Goal: Answer question/provide support

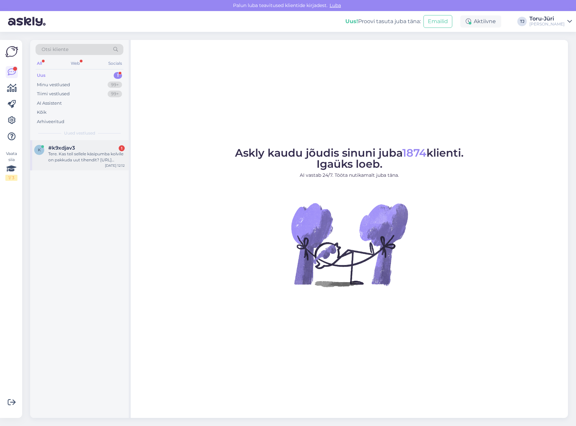
click at [86, 157] on div "Tere. Kas teil sellele käsipumba kolvile on pakkuda uut tihendit? [URL][DOMAIN_…" at bounding box center [86, 157] width 76 height 12
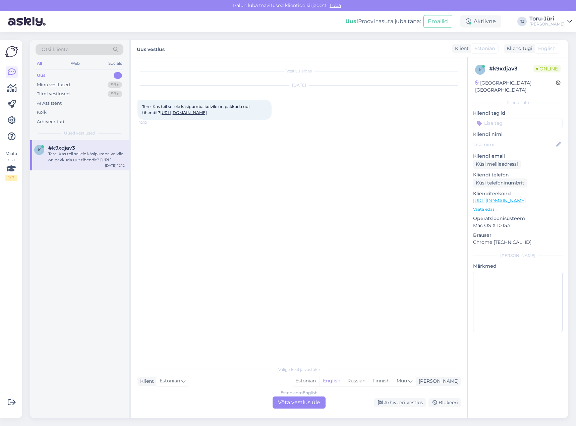
click at [193, 112] on link "[URL][DOMAIN_NAME]" at bounding box center [183, 112] width 47 height 5
click at [309, 400] on div "Estonian to English Võta vestlus üle" at bounding box center [298, 402] width 53 height 12
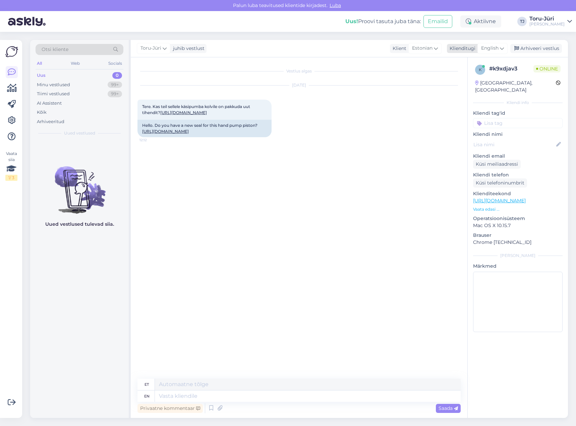
click at [490, 50] on span "English" at bounding box center [489, 48] width 17 height 7
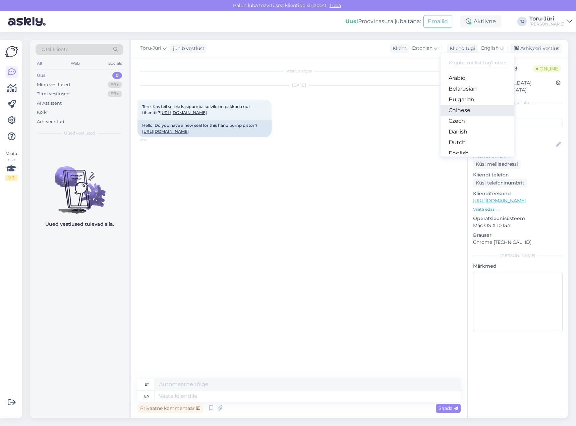
scroll to position [67, 0]
click at [473, 100] on link "Estonian" at bounding box center [477, 96] width 74 height 11
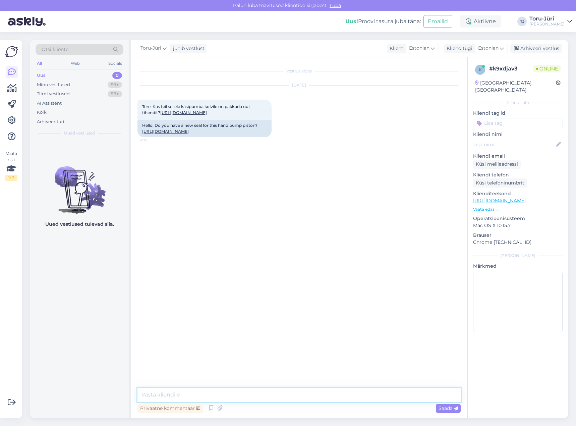
click at [252, 395] on textarea at bounding box center [298, 394] width 323 height 14
type textarea "Tere!"
click at [195, 228] on div "Vestlus algas [DATE] Tere. Kas teil sellele käsipumba kolvile on pakkuda uut ti…" at bounding box center [301, 222] width 329 height 317
click at [253, 391] on textarea at bounding box center [298, 394] width 323 height 14
click at [190, 391] on textarea "Ei ole" at bounding box center [298, 394] width 323 height 14
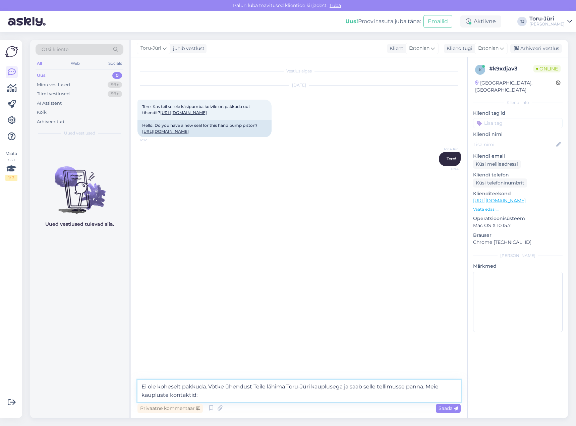
paste textarea "[URL][DOMAIN_NAME]"
type textarea "Ei ole koheselt pakkuda. Võtke ühendust Teile lähima Toru-Jüri kauplusega ja sa…"
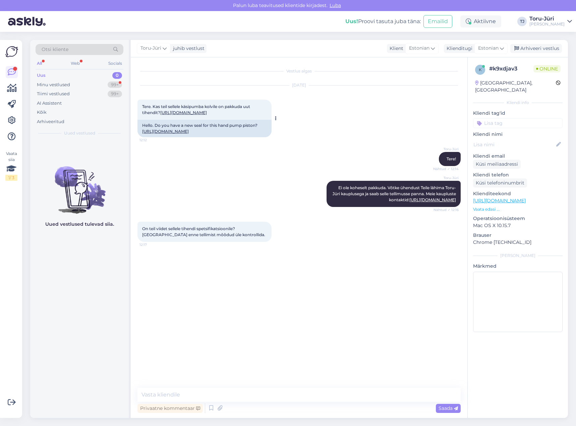
click at [189, 134] on link "[URL][DOMAIN_NAME]" at bounding box center [165, 131] width 47 height 5
click at [284, 389] on textarea at bounding box center [298, 394] width 323 height 14
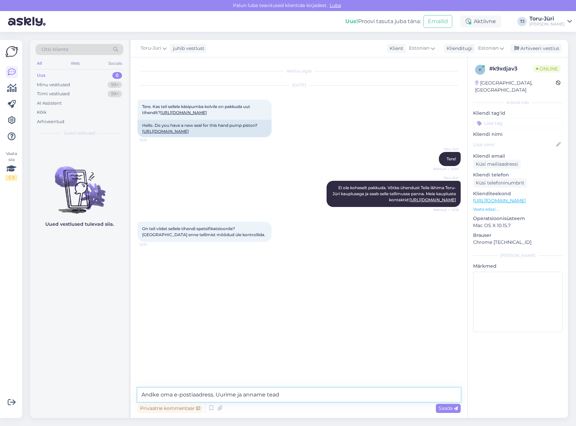
type textarea "Andke oma e-postiaadress. Uurime [PERSON_NAME]"
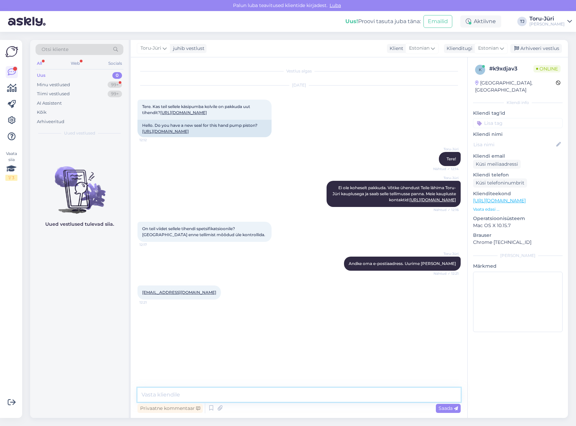
click at [246, 395] on textarea at bounding box center [298, 394] width 323 height 14
type textarea "Tänan!"
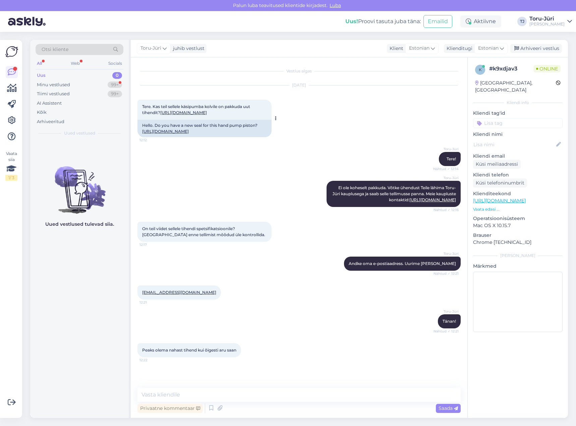
drag, startPoint x: 180, startPoint y: 118, endPoint x: 142, endPoint y: 107, distance: 40.0
click at [142, 107] on div "Tere. Kas teil sellele käsipumba kolvile on pakkuda uut tihendit? [URL][DOMAIN_…" at bounding box center [204, 110] width 134 height 20
copy span "Tere. Kas teil sellele käsipumba kolvile on pakkuda uut tihendit? [URL][DOMAIN_…"
click at [249, 392] on textarea at bounding box center [298, 394] width 323 height 14
click at [526, 197] on link "[URL][DOMAIN_NAME]" at bounding box center [499, 200] width 53 height 6
